Goal: Task Accomplishment & Management: Complete application form

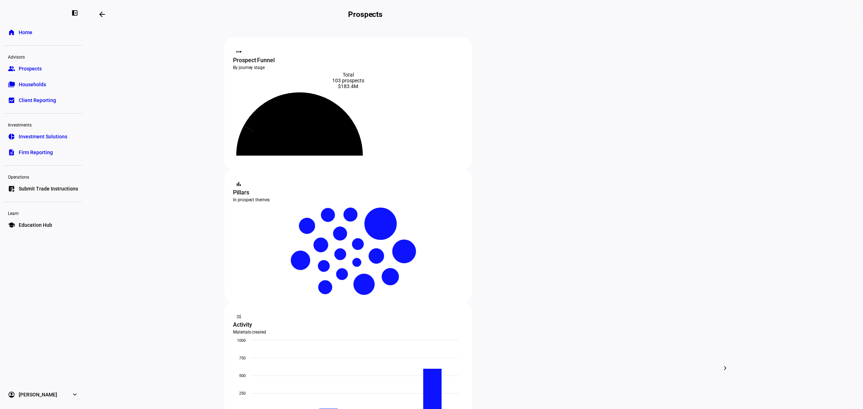
drag, startPoint x: 0, startPoint y: 0, endPoint x: 28, endPoint y: 37, distance: 46.2
click at [28, 37] on link "home Home" at bounding box center [43, 32] width 78 height 14
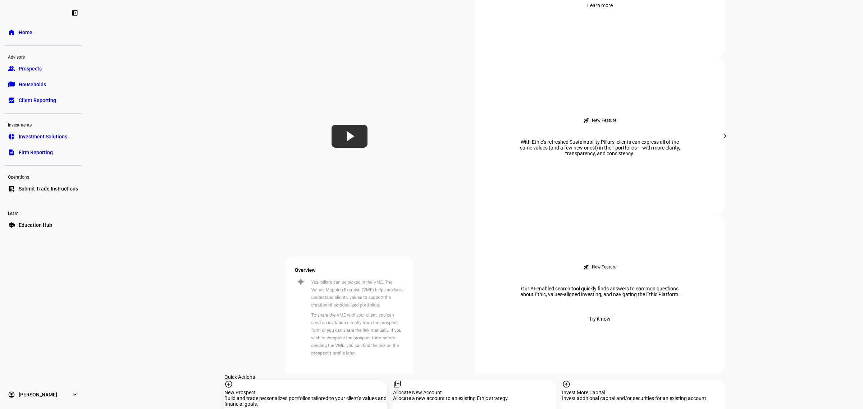
scroll to position [494, 0]
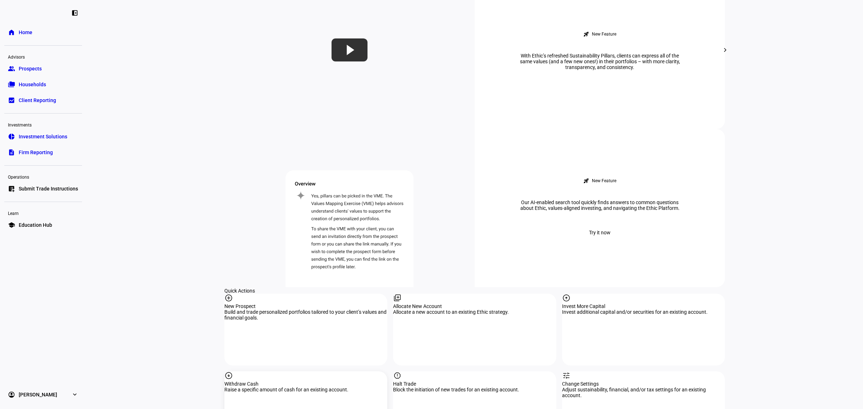
click at [325, 381] on div "Withdraw Cash" at bounding box center [305, 384] width 163 height 6
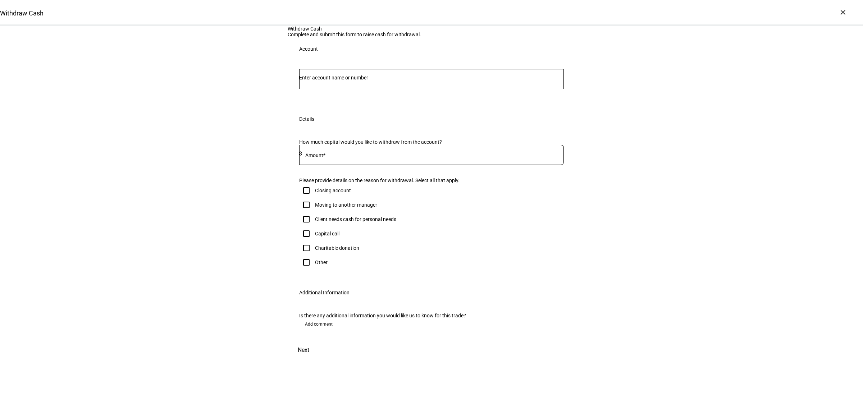
click at [333, 81] on input "Number" at bounding box center [431, 78] width 265 height 6
type input "[PERSON_NAME]"
click at [396, 188] on mark "[PERSON_NAME]" at bounding box center [417, 187] width 43 height 7
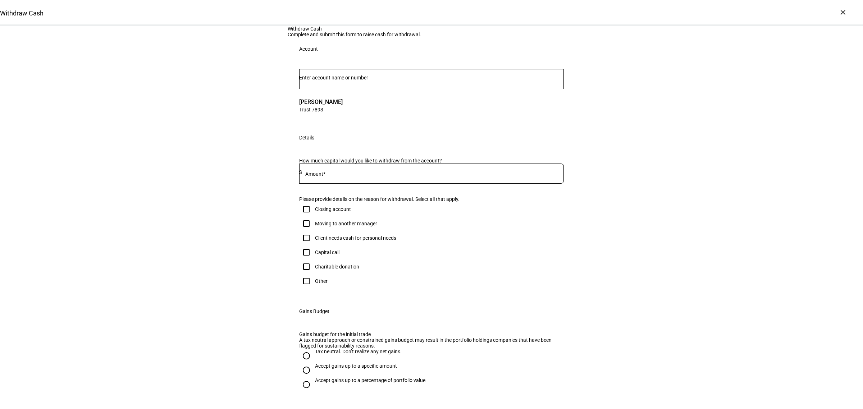
click at [325, 184] on div at bounding box center [433, 174] width 262 height 20
type input "6"
type input "60,000"
click at [226, 278] on div "Withdraw Cash Complete and submit this form to raise cash for withdrawal. Accou…" at bounding box center [431, 256] width 863 height 461
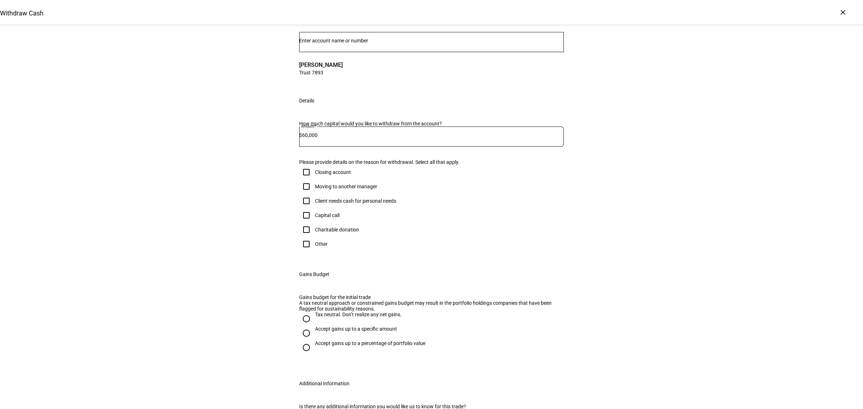
scroll to position [180, 0]
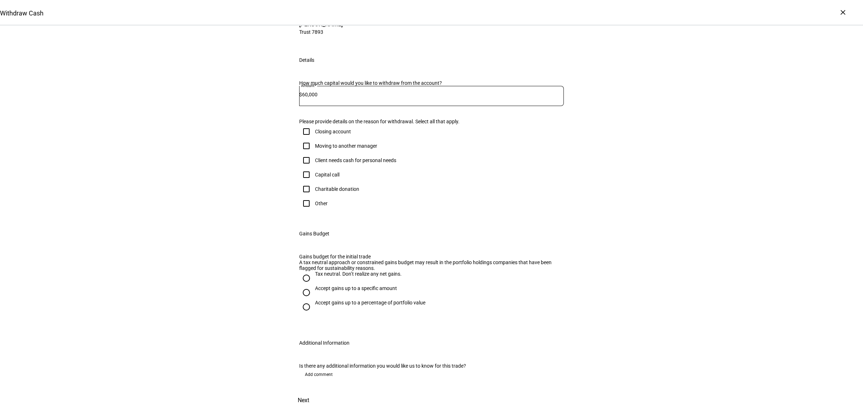
click at [329, 157] on div "Client needs cash for personal needs" at bounding box center [355, 160] width 81 height 6
click at [313, 153] on input "Client needs cash for personal needs" at bounding box center [306, 160] width 14 height 14
checkbox input "true"
click at [324, 291] on div "Accept gains up to a specific amount" at bounding box center [356, 288] width 82 height 6
click at [313, 300] on input "Accept gains up to a specific amount" at bounding box center [306, 292] width 14 height 14
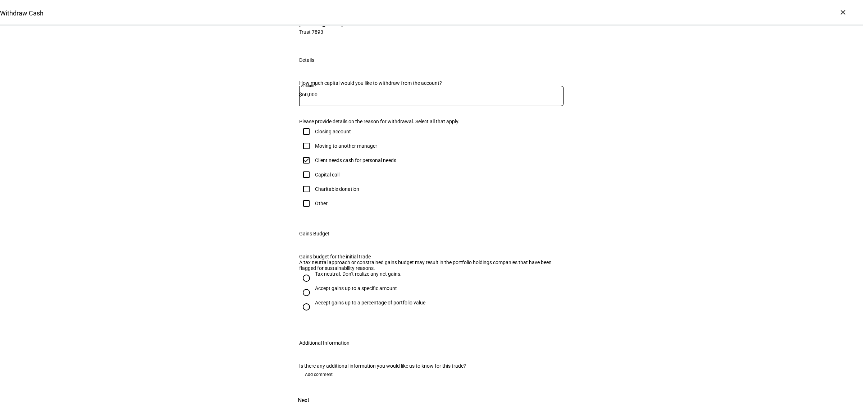
radio input "true"
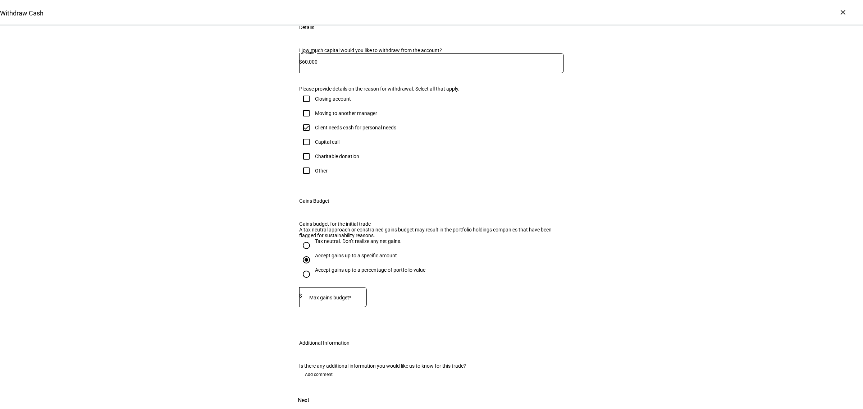
scroll to position [275, 0]
click at [345, 287] on div at bounding box center [334, 297] width 65 height 20
type input "65,000"
click at [288, 280] on div "Withdraw Cash Complete and submit this form to raise cash for withdrawal. Accou…" at bounding box center [432, 163] width 288 height 494
click at [313, 369] on span "Add comment" at bounding box center [319, 375] width 28 height 12
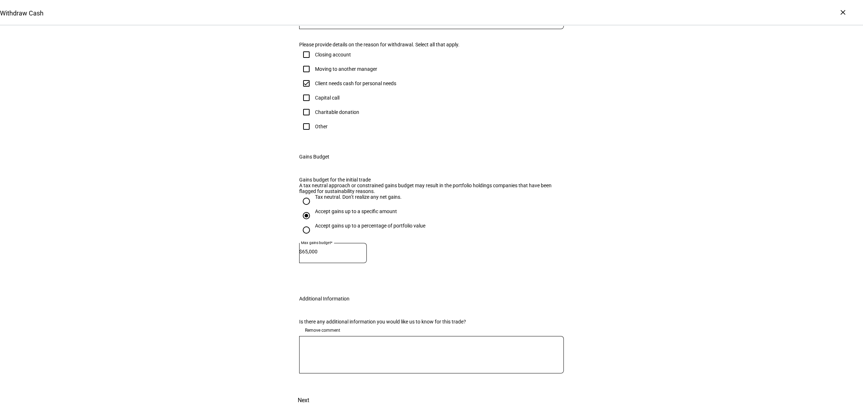
click at [329, 358] on div at bounding box center [431, 354] width 265 height 37
click at [487, 365] on textarea "We want to raise cash from the portfolio while also using the additional gain b…" at bounding box center [431, 355] width 265 height 26
type textarea "We want to raise cash from the portfolio while also using the additional gain b…"
click at [618, 376] on div "Withdraw Cash Complete and submit this form to raise cash for withdrawal. Accou…" at bounding box center [431, 140] width 863 height 538
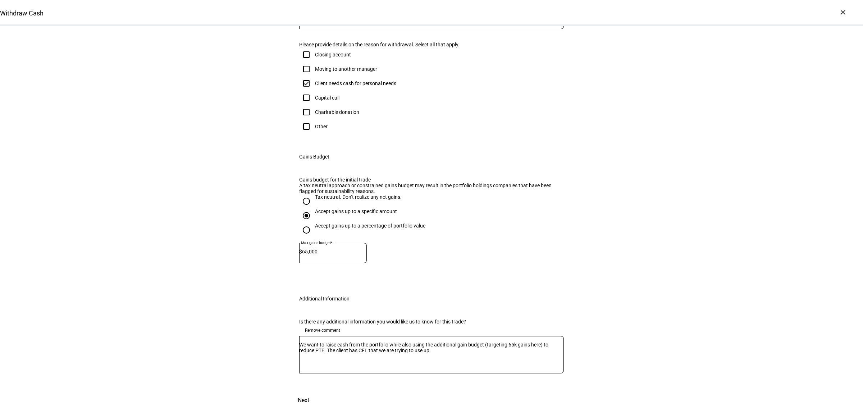
click at [319, 392] on span at bounding box center [304, 400] width 32 height 17
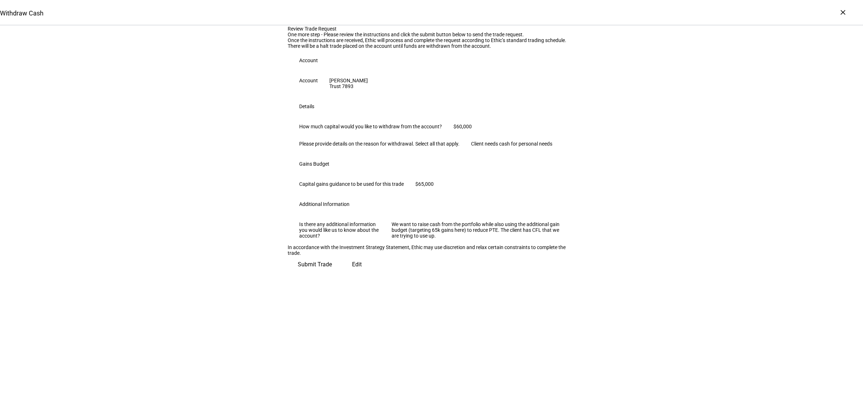
scroll to position [68, 0]
click at [332, 273] on span "Submit Trade" at bounding box center [315, 264] width 34 height 17
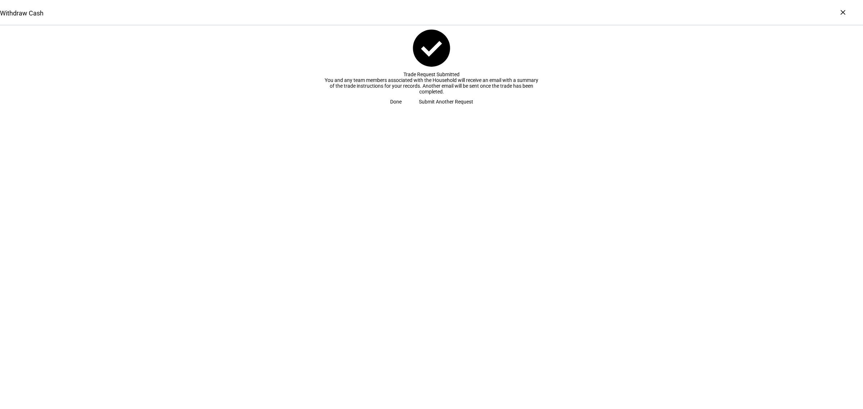
click at [402, 109] on span "Done" at bounding box center [396, 102] width 12 height 14
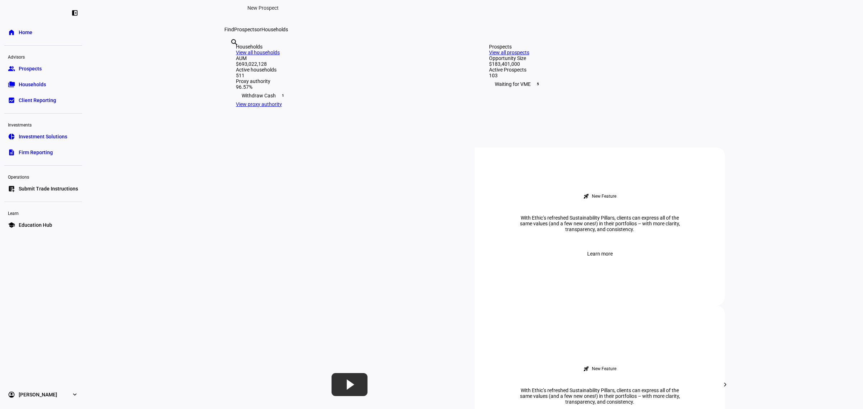
scroll to position [539, 0]
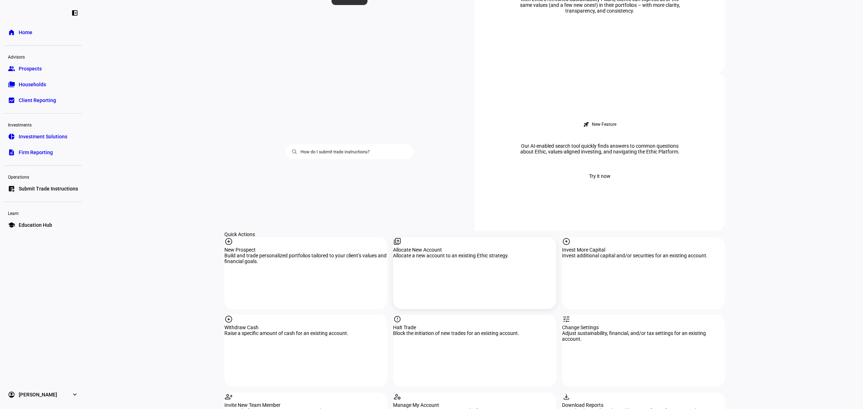
click at [441, 237] on div "library_add Allocate New Account Allocate a new account to an existing Ethic st…" at bounding box center [474, 273] width 163 height 72
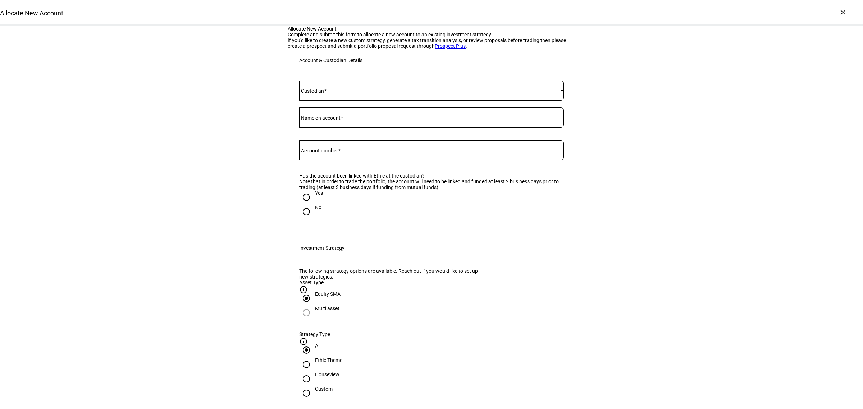
click at [342, 93] on span at bounding box center [429, 91] width 261 height 6
click at [337, 251] on mat-option "[PERSON_NAME]" at bounding box center [428, 252] width 264 height 17
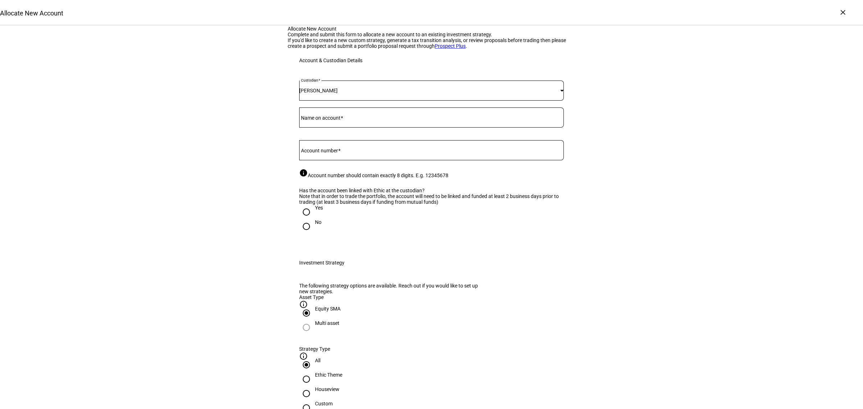
click at [315, 211] on div "Yes" at bounding box center [319, 208] width 8 height 6
click at [313, 219] on input "Yes" at bounding box center [306, 212] width 14 height 14
radio input "true"
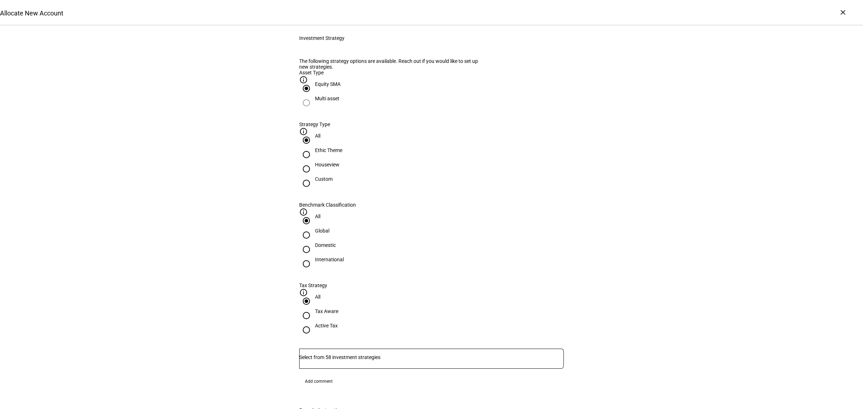
click at [315, 178] on div at bounding box center [306, 168] width 17 height 17
radio input "false"
radio input "true"
click at [336, 242] on div "Domestic" at bounding box center [325, 245] width 21 height 6
click at [313, 242] on input "Domestic" at bounding box center [306, 249] width 14 height 14
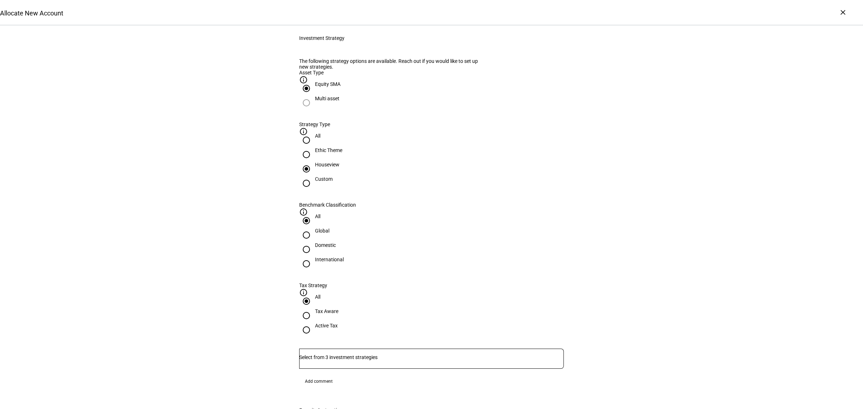
radio input "true"
click at [338, 323] on div "Active Tax" at bounding box center [326, 326] width 23 height 6
click at [313, 323] on input "Active Tax" at bounding box center [306, 330] width 14 height 14
radio input "true"
click at [358, 369] on div at bounding box center [431, 372] width 265 height 7
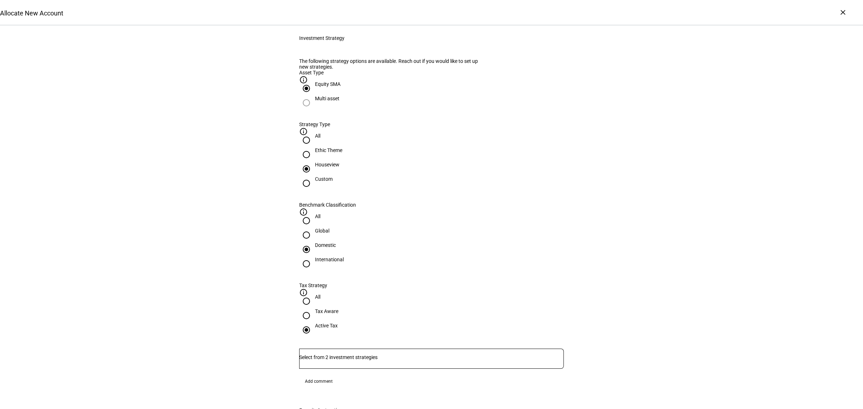
click at [363, 349] on div at bounding box center [431, 359] width 265 height 20
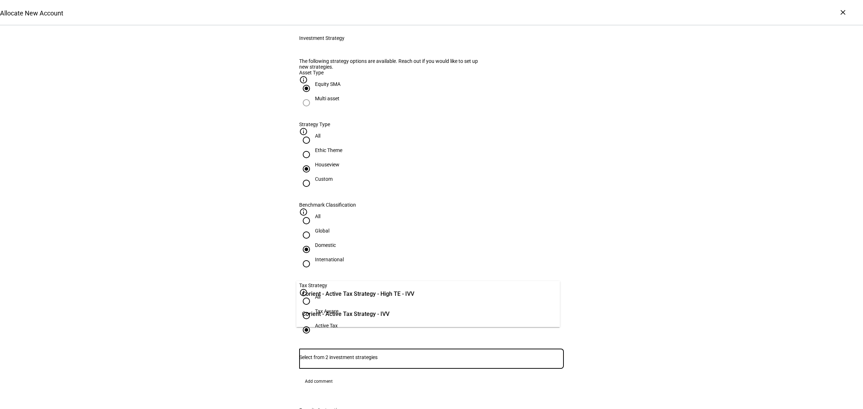
click at [358, 312] on span "Corient - Active Tax Strategy - IVV" at bounding box center [345, 314] width 87 height 9
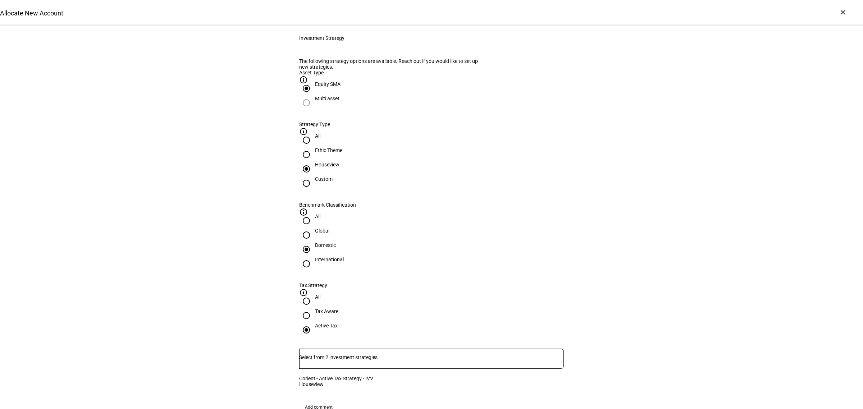
click at [621, 301] on div "Allocate New Account Complete and submit this form to allocate a new account to…" at bounding box center [431, 378] width 863 height 1155
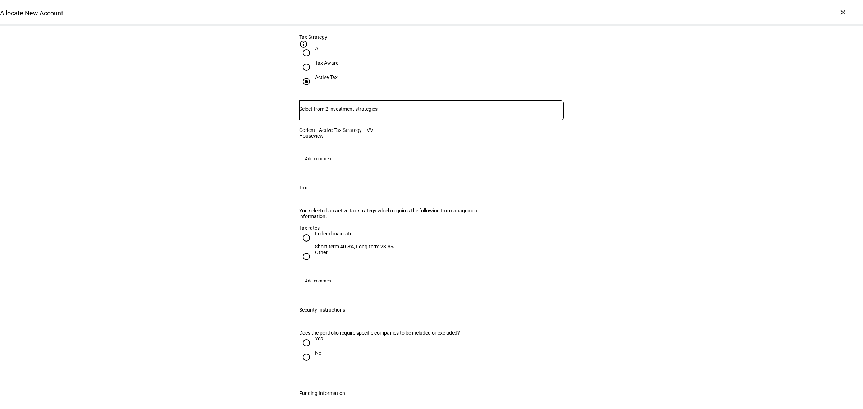
scroll to position [539, 0]
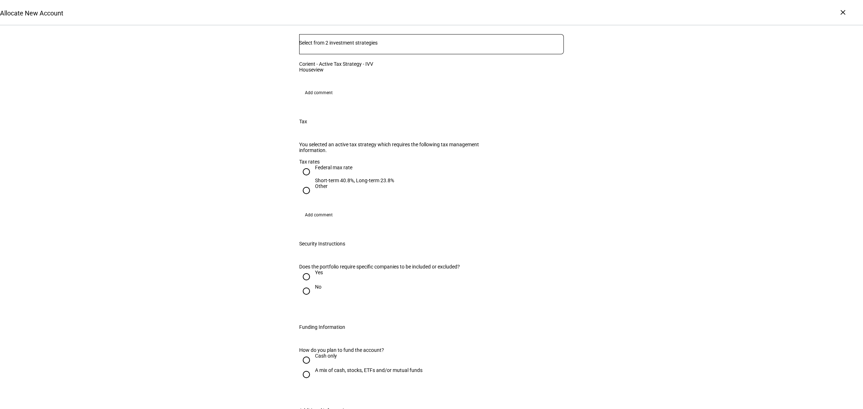
click at [320, 170] on div "Federal max rate" at bounding box center [354, 168] width 79 height 6
click at [313, 173] on input "Federal max rate Short-term 40.8%, Long-term 23.8%" at bounding box center [306, 172] width 14 height 14
radio input "true"
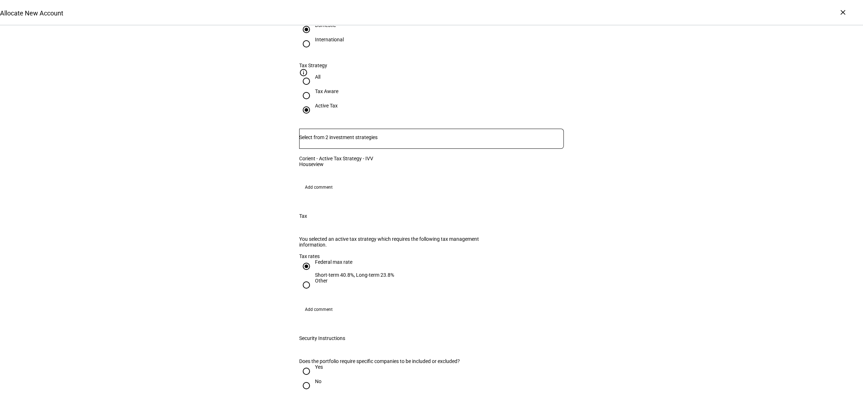
scroll to position [359, 0]
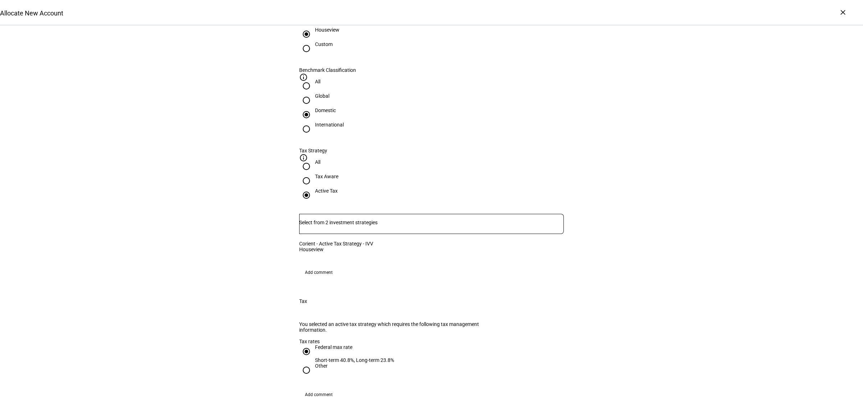
click at [342, 220] on input "Number" at bounding box center [431, 223] width 265 height 6
drag, startPoint x: 351, startPoint y: 156, endPoint x: 454, endPoint y: 168, distance: 103.6
click at [351, 155] on span "Corient - Active Tax Strategy - High TE - IVV" at bounding box center [358, 159] width 112 height 9
click at [688, 206] on div "Allocate New Account Complete and submit this form to allocate a new account to…" at bounding box center [431, 272] width 863 height 1212
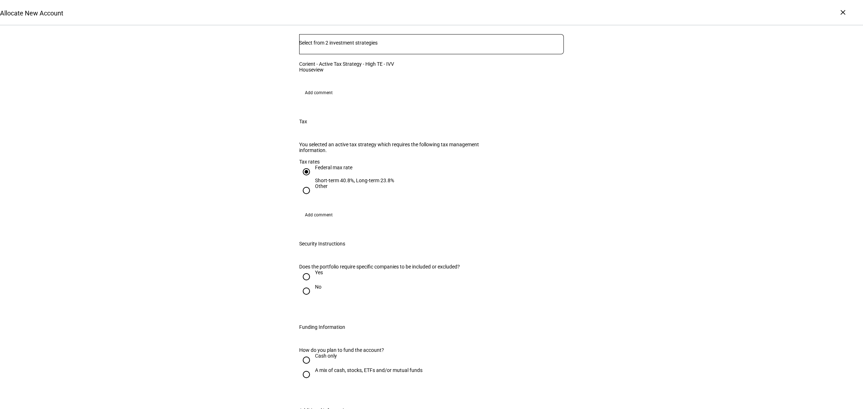
click at [307, 284] on input "Yes" at bounding box center [306, 277] width 14 height 14
radio input "true"
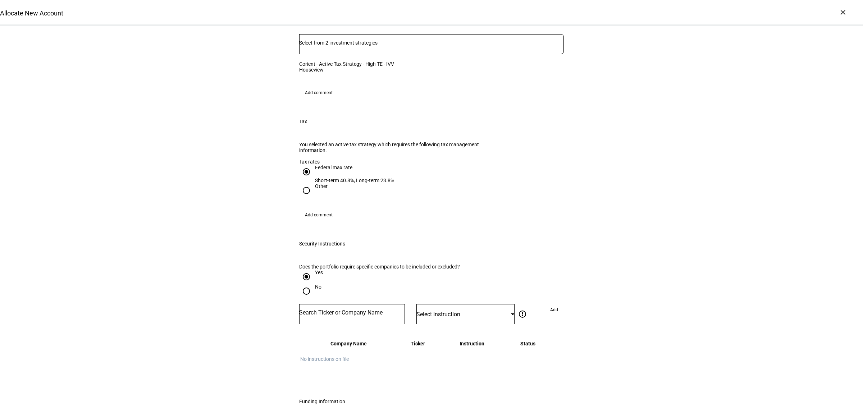
click at [345, 316] on input "Number" at bounding box center [352, 313] width 106 height 6
type input "cmcsa"
click at [354, 360] on mat-option "COMCAST CORP CMCSA" at bounding box center [348, 361] width 105 height 20
click at [447, 318] on span "Select Instruction" at bounding box center [438, 314] width 44 height 7
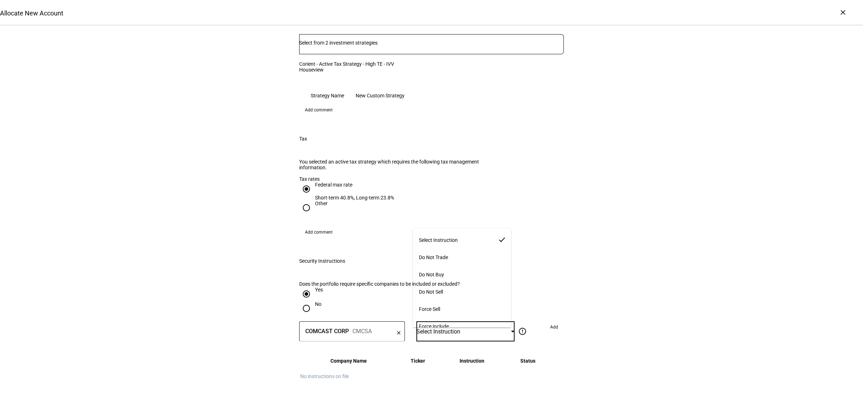
click at [444, 272] on span "Do Not Buy" at bounding box center [431, 275] width 25 height 6
click at [553, 321] on span "Add" at bounding box center [554, 327] width 8 height 12
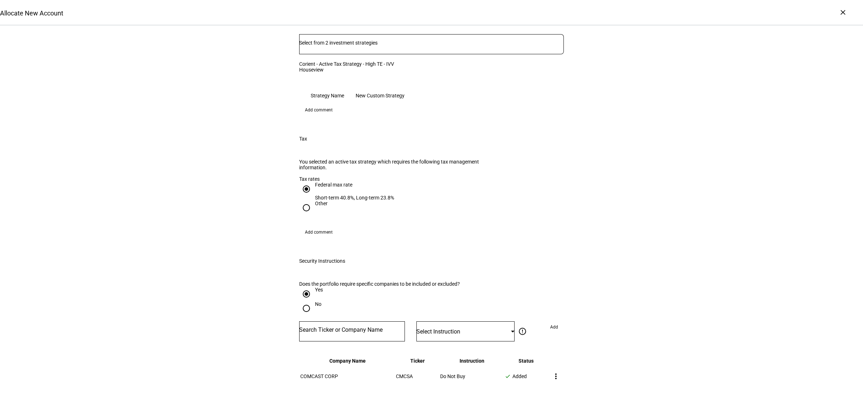
click at [631, 284] on div "Allocate New Account Complete and submit this form to allocate a new account to…" at bounding box center [431, 110] width 863 height 1246
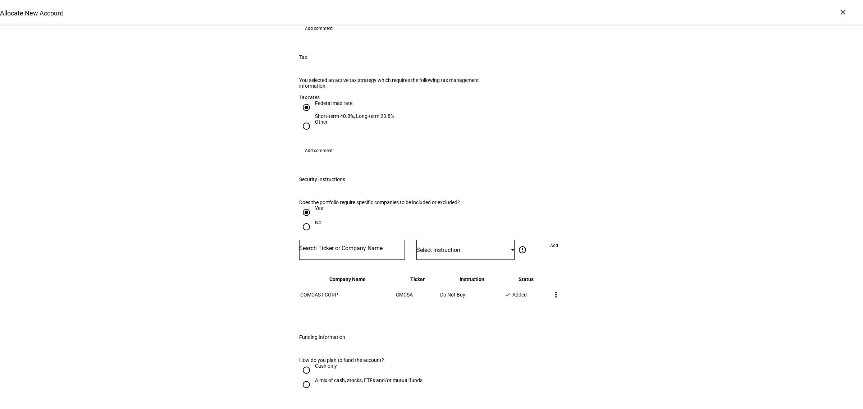
scroll to position [764, 0]
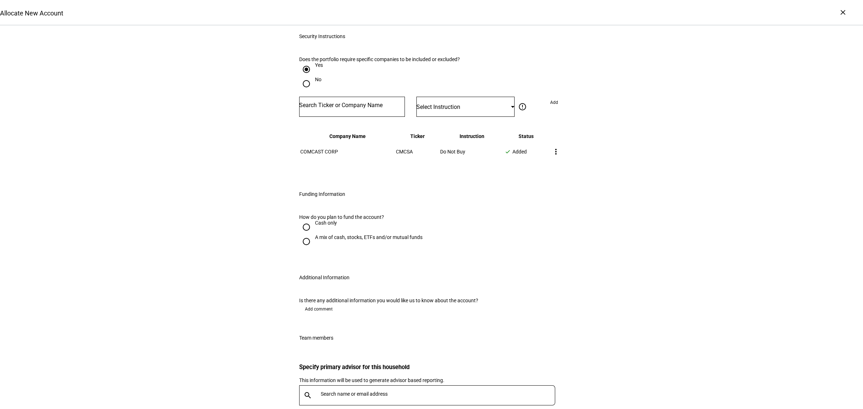
click at [319, 220] on div "Cash only" at bounding box center [326, 223] width 22 height 6
click at [313, 220] on input "Cash only" at bounding box center [306, 227] width 14 height 14
radio input "true"
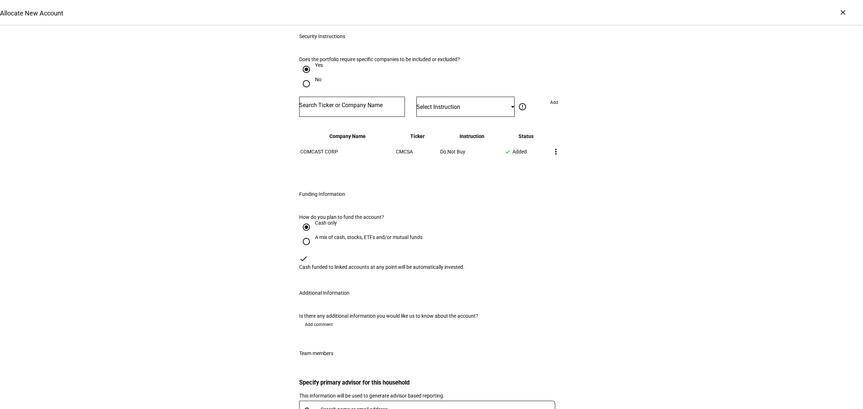
click at [315, 234] on div "A mix of cash, stocks, ETFs and/or mutual funds" at bounding box center [368, 237] width 107 height 6
click at [313, 234] on input "A mix of cash, stocks, ETFs and/or mutual funds" at bounding box center [306, 241] width 14 height 14
radio input "true"
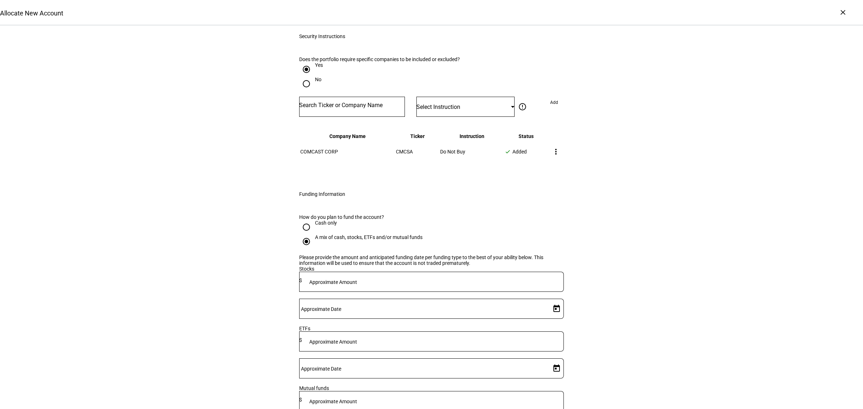
click at [412, 283] on input at bounding box center [433, 281] width 262 height 6
type input "280,000"
click at [357, 339] on mat-label "Approximate Amount" at bounding box center [333, 342] width 48 height 6
type input "1,120,000"
click at [551, 300] on span "Open calendar" at bounding box center [556, 308] width 17 height 17
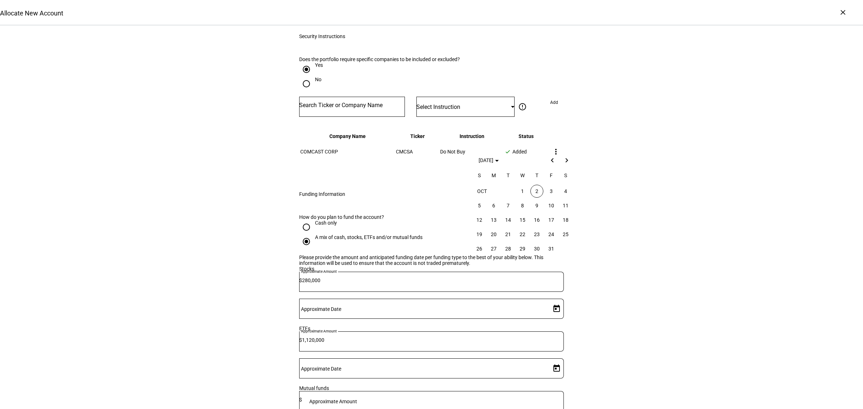
click at [537, 189] on span "2" at bounding box center [536, 191] width 13 height 13
type input "[DATE]"
click at [553, 360] on span "Open calendar" at bounding box center [556, 368] width 17 height 17
click at [540, 211] on button "2" at bounding box center [537, 217] width 14 height 14
type input "[DATE]"
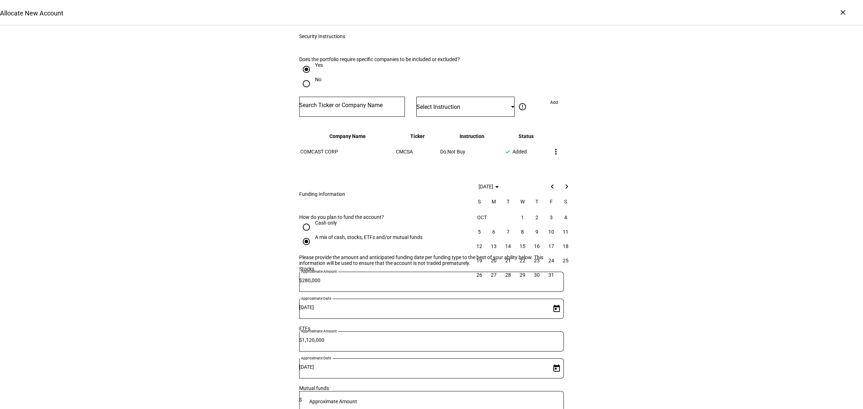
click at [637, 234] on div "Allocate New Account Complete and submit this form to allocate a new account to…" at bounding box center [431, 16] width 863 height 1508
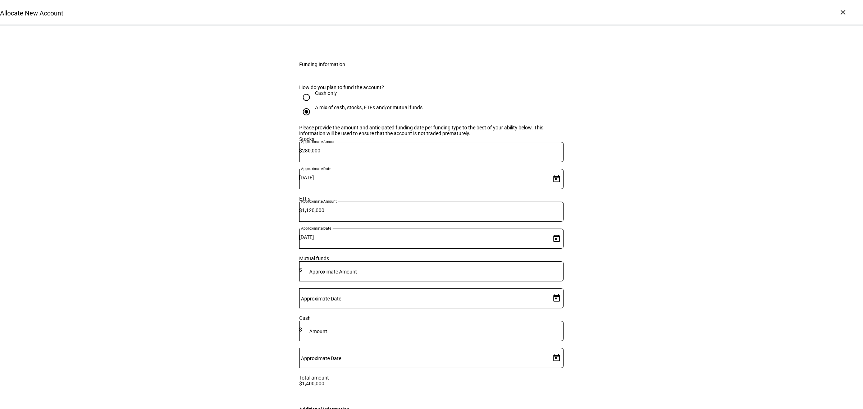
scroll to position [1030, 0]
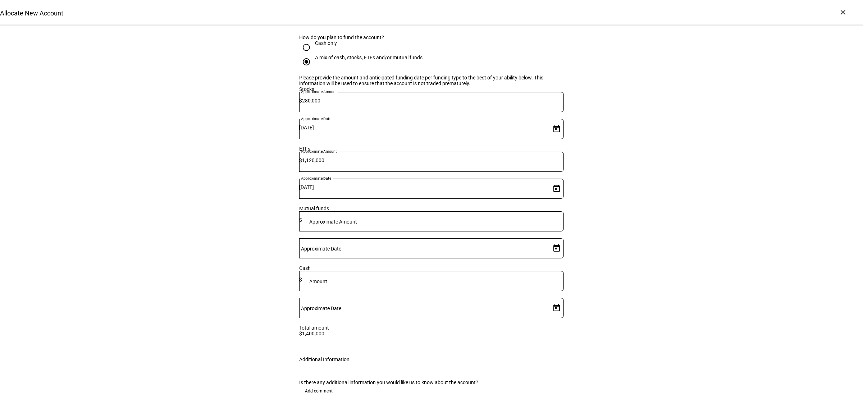
click at [308, 385] on span "Add comment" at bounding box center [319, 391] width 28 height 12
click at [361, 403] on textarea at bounding box center [431, 416] width 265 height 26
click at [517, 397] on div "Please implement gain neutrally, using cash to build around the two appreciated…" at bounding box center [431, 415] width 265 height 37
type textarea "Please implement gain neutrally, using cash to build around the two appreciated…"
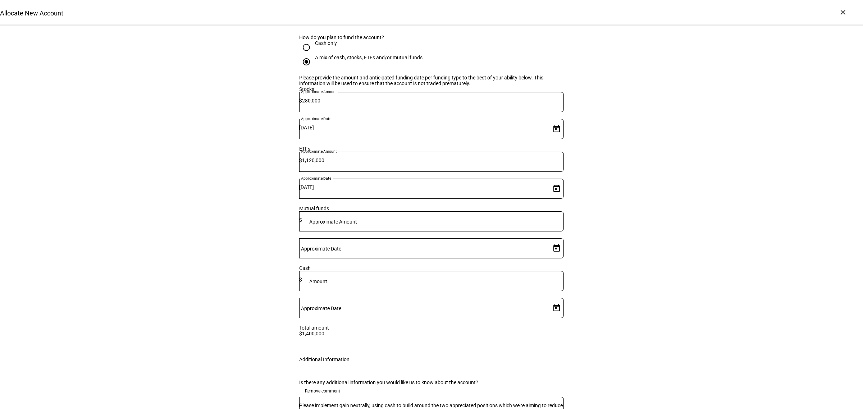
click at [567, 371] on div "Is there any additional information you would like us to know about the account…" at bounding box center [432, 412] width 288 height 82
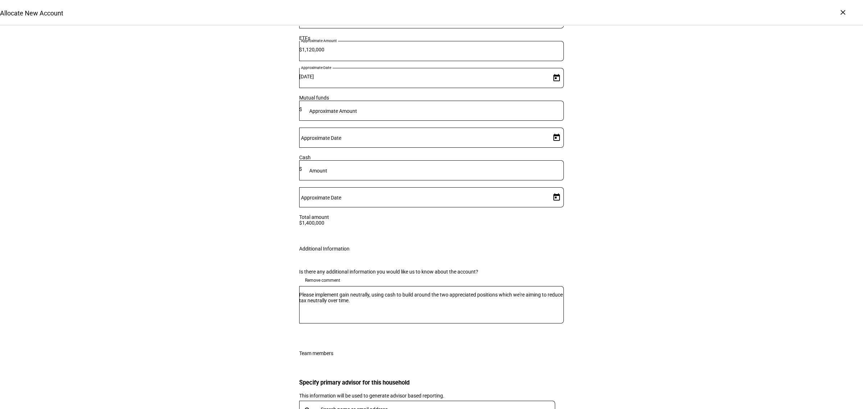
scroll to position [1202, 0]
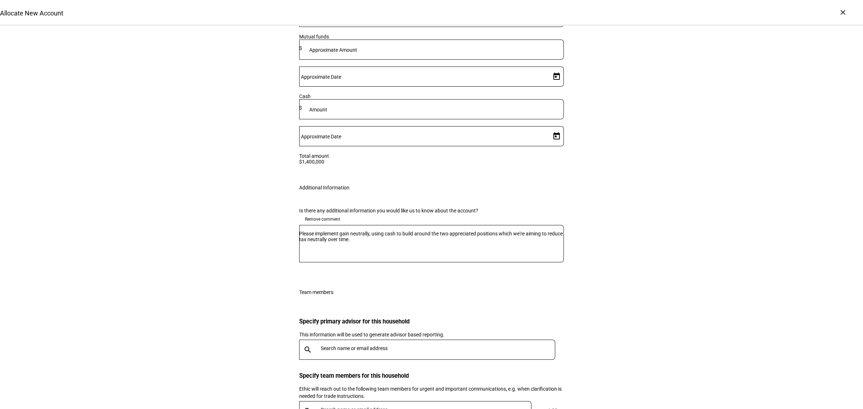
click at [362, 340] on div at bounding box center [436, 350] width 237 height 20
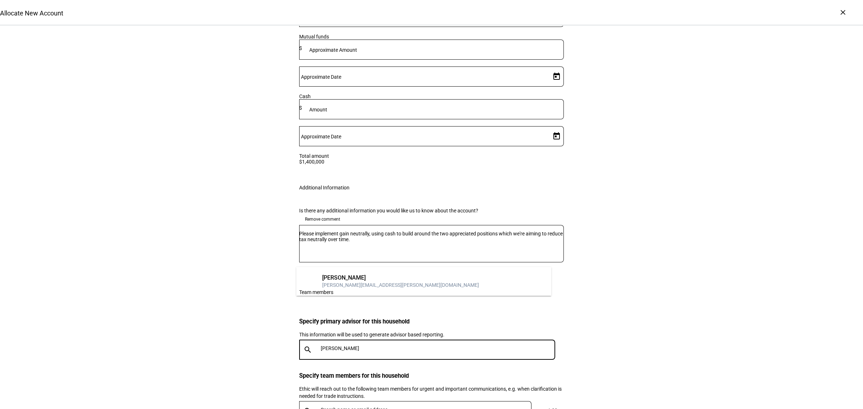
type input "[PERSON_NAME]"
click at [362, 278] on div "[PERSON_NAME]" at bounding box center [400, 277] width 157 height 7
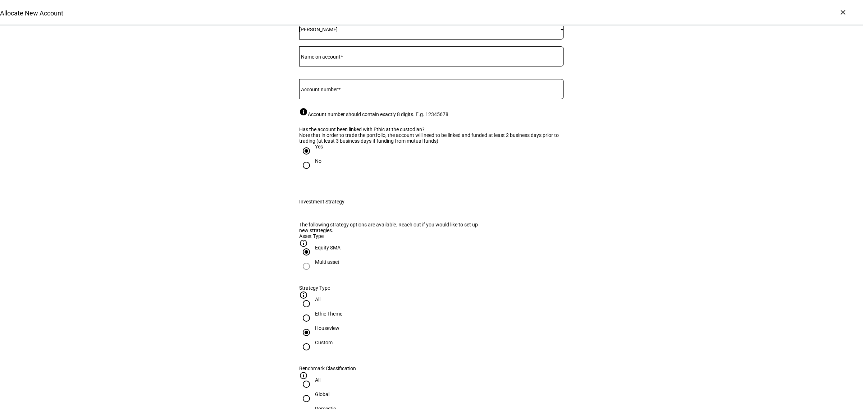
scroll to position [33, 0]
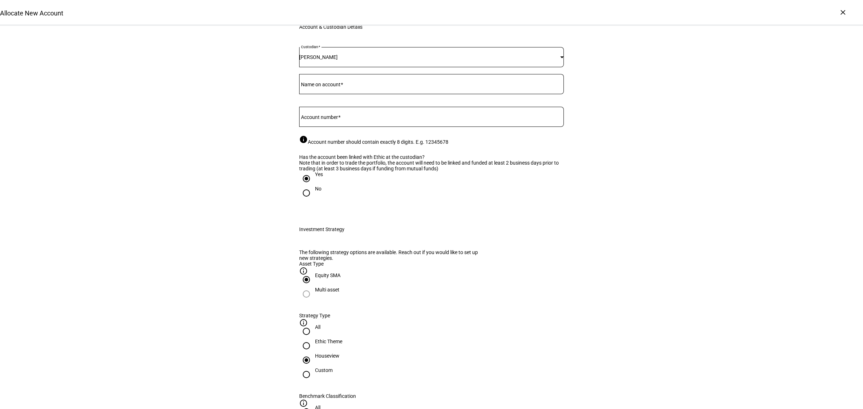
click at [348, 127] on div at bounding box center [431, 117] width 265 height 20
paste input "45496519"
type input "45496519"
click at [340, 94] on div at bounding box center [431, 84] width 265 height 20
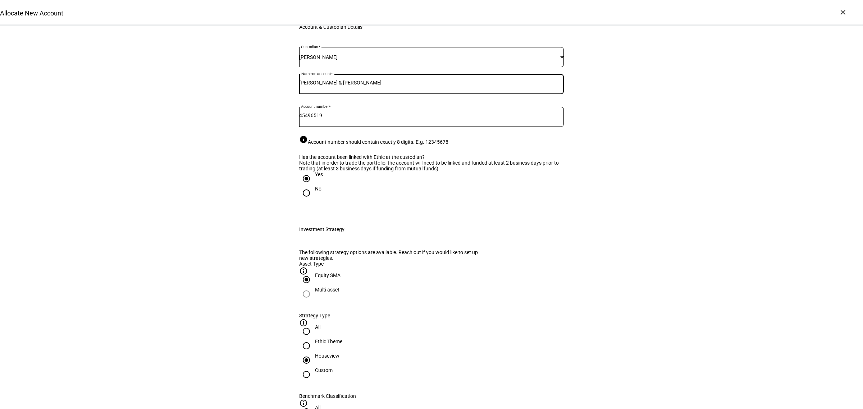
type input "[PERSON_NAME] & [PERSON_NAME]"
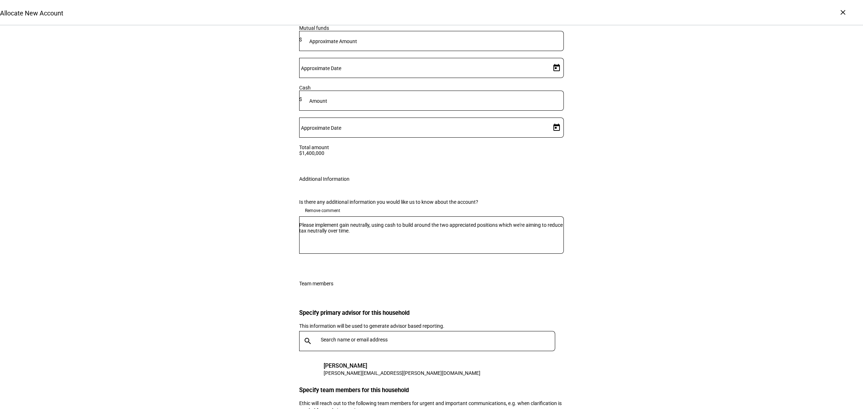
scroll to position [1225, 0]
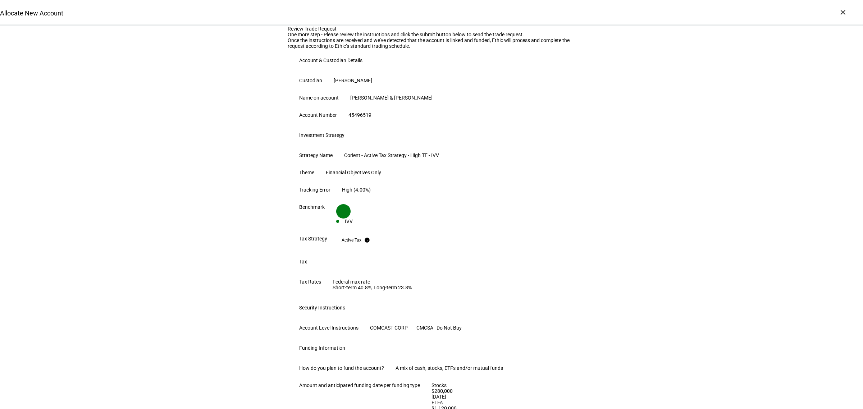
scroll to position [352, 0]
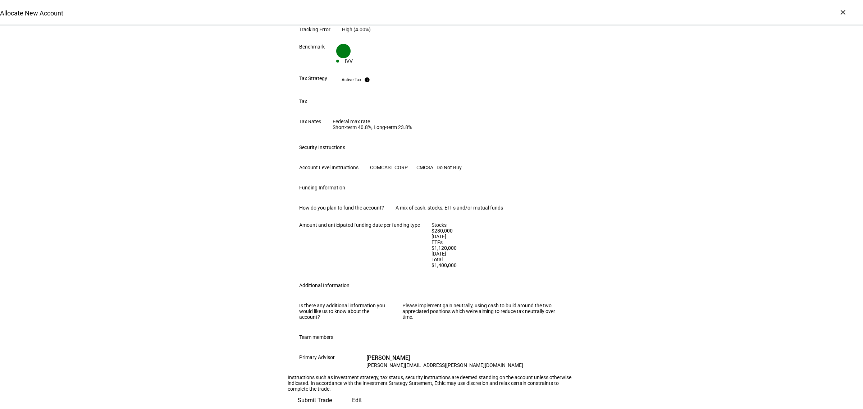
click at [332, 392] on span "Submit Trade" at bounding box center [315, 400] width 34 height 17
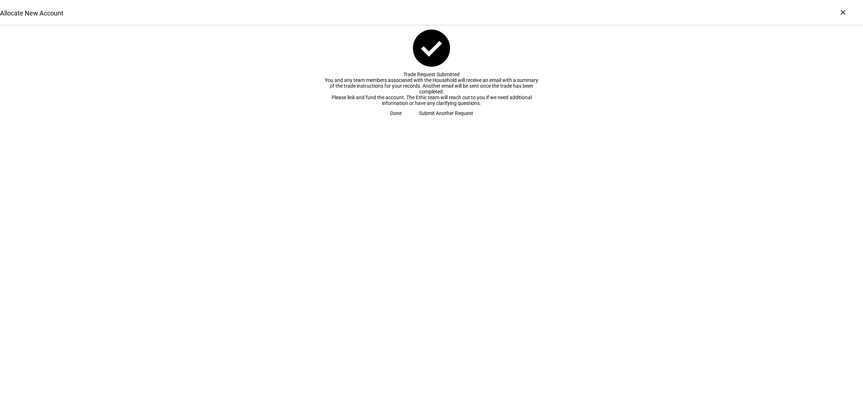
click at [410, 120] on span at bounding box center [395, 113] width 29 height 14
